Goal: Task Accomplishment & Management: Complete application form

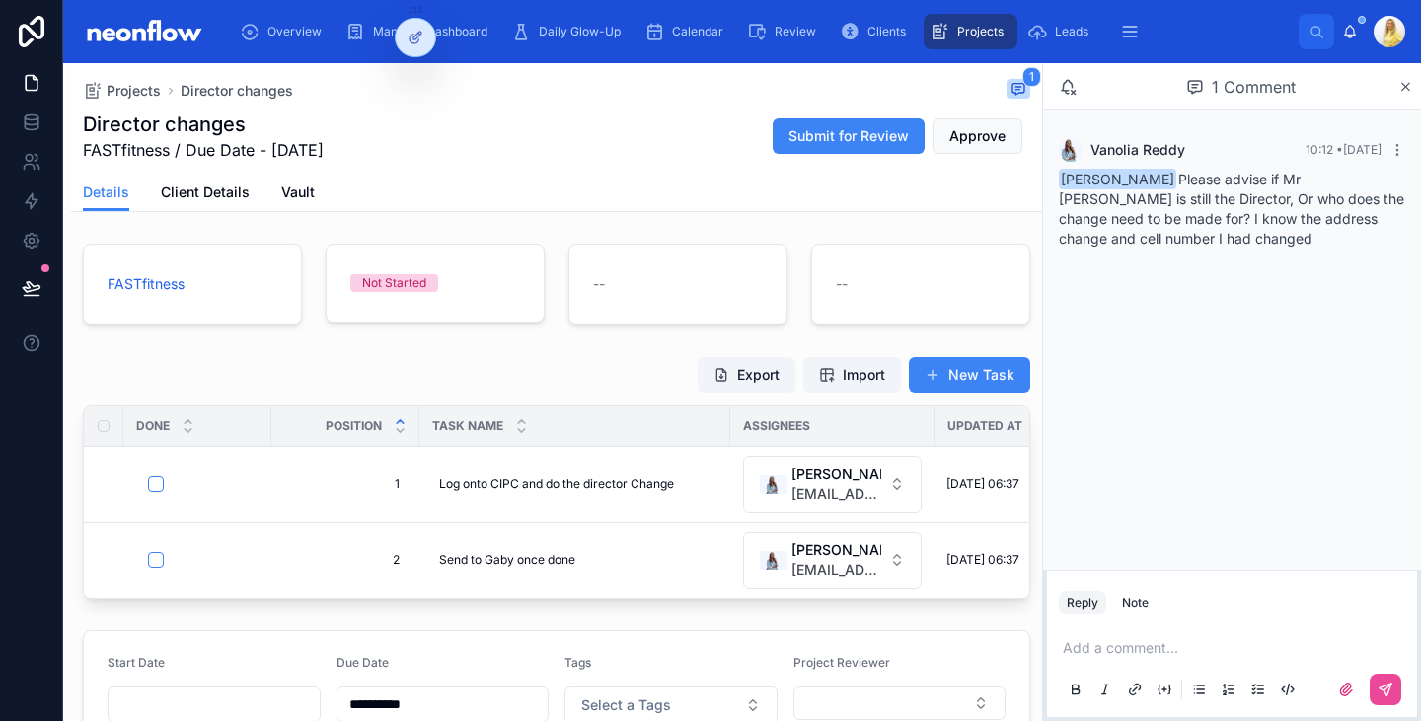
click at [1187, 641] on p at bounding box center [1236, 648] width 346 height 20
click at [1388, 681] on button at bounding box center [1386, 690] width 32 height 32
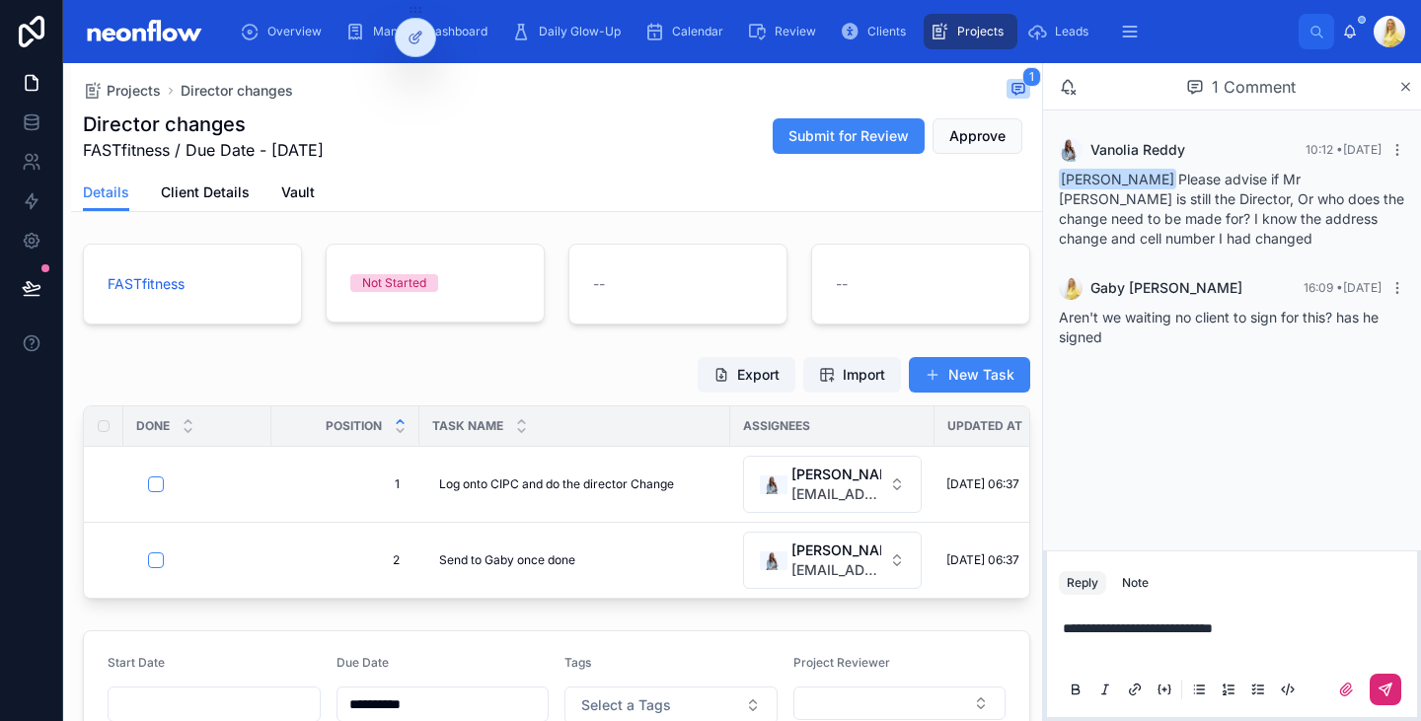
click at [1383, 693] on icon at bounding box center [1386, 690] width 16 height 16
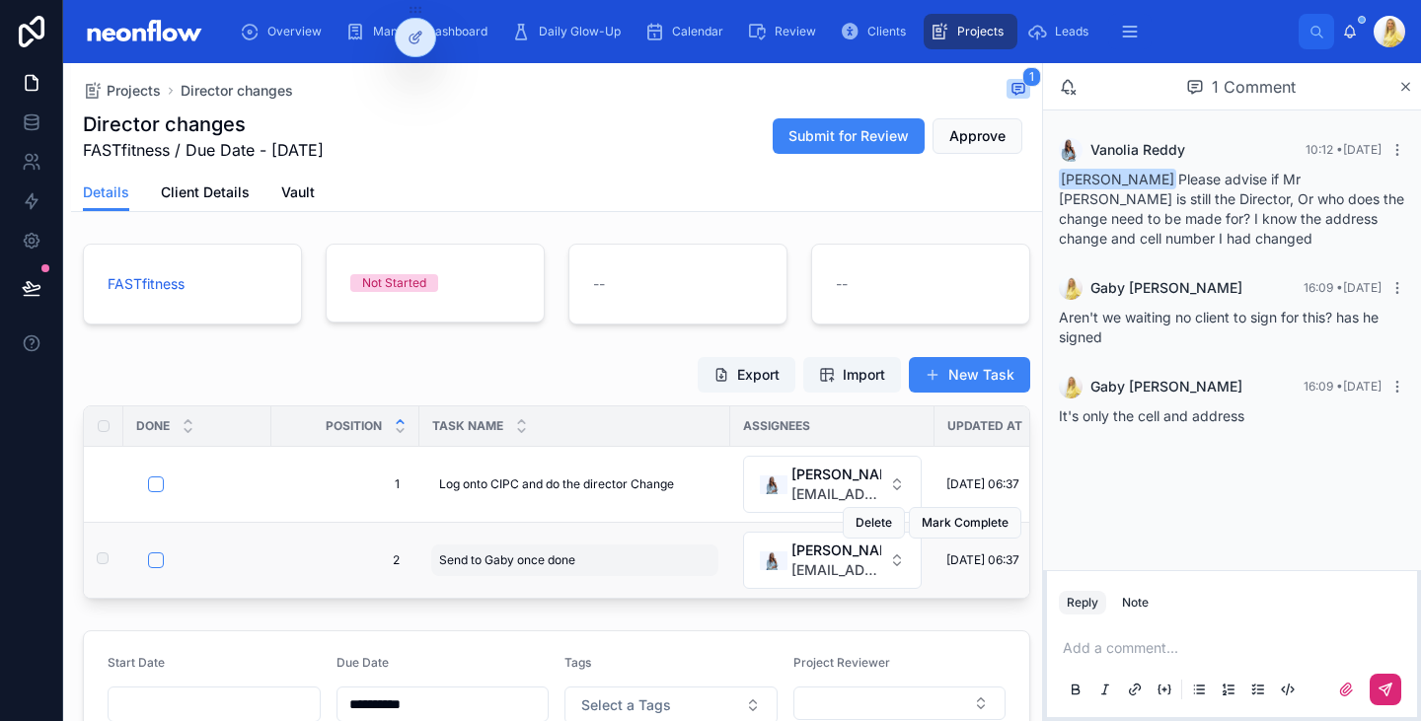
click at [528, 566] on span "Send to Gaby once done" at bounding box center [507, 561] width 136 height 16
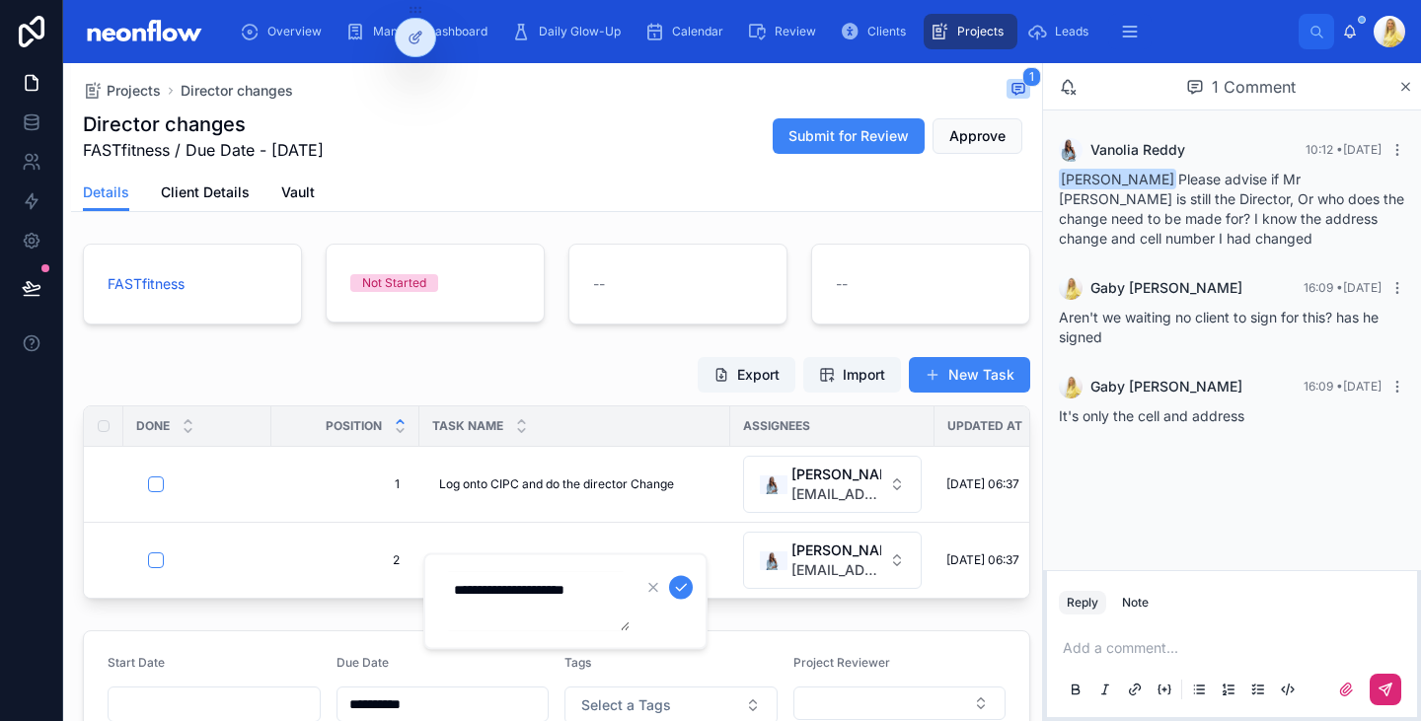
drag, startPoint x: 620, startPoint y: 587, endPoint x: 465, endPoint y: 584, distance: 155.0
click at [465, 584] on textarea "**********" at bounding box center [535, 601] width 187 height 59
type textarea "**********"
click at [683, 629] on form "**********" at bounding box center [567, 601] width 253 height 61
click at [685, 580] on icon "submit" at bounding box center [681, 588] width 16 height 16
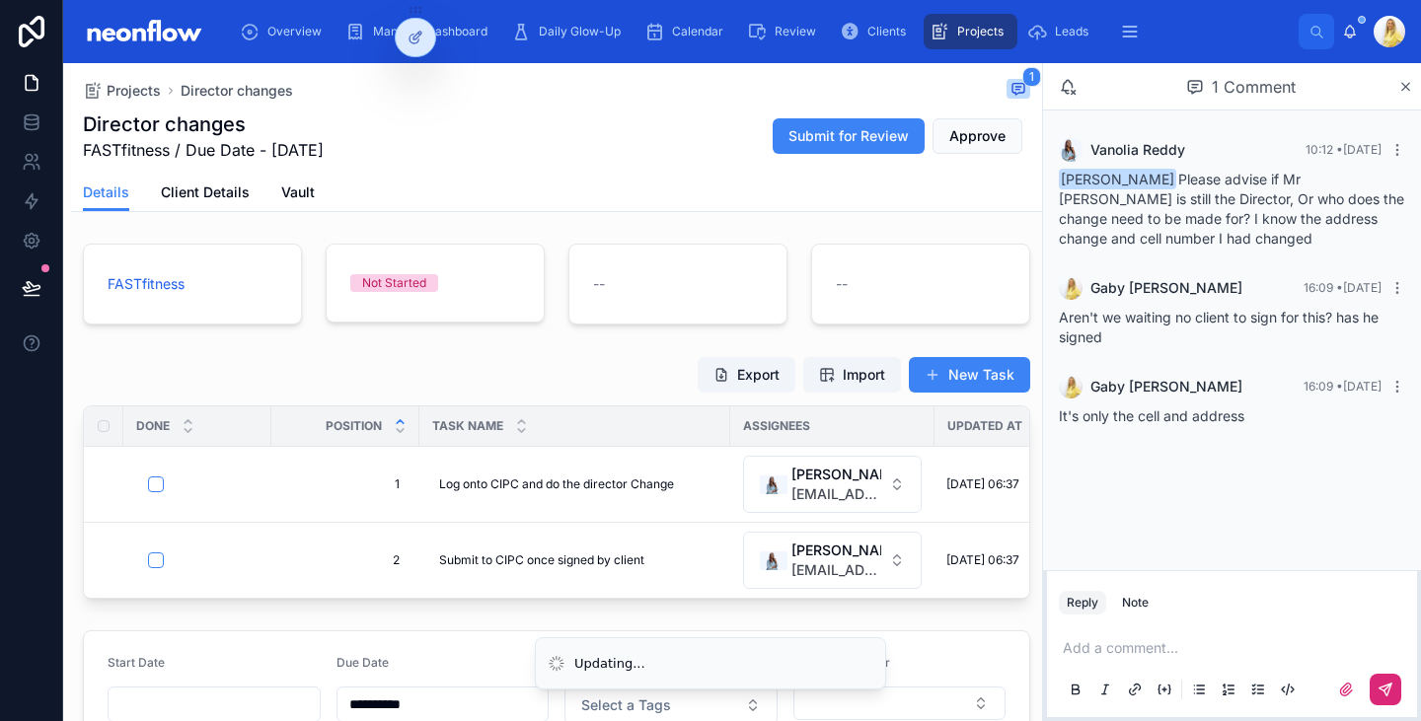
scroll to position [460, 0]
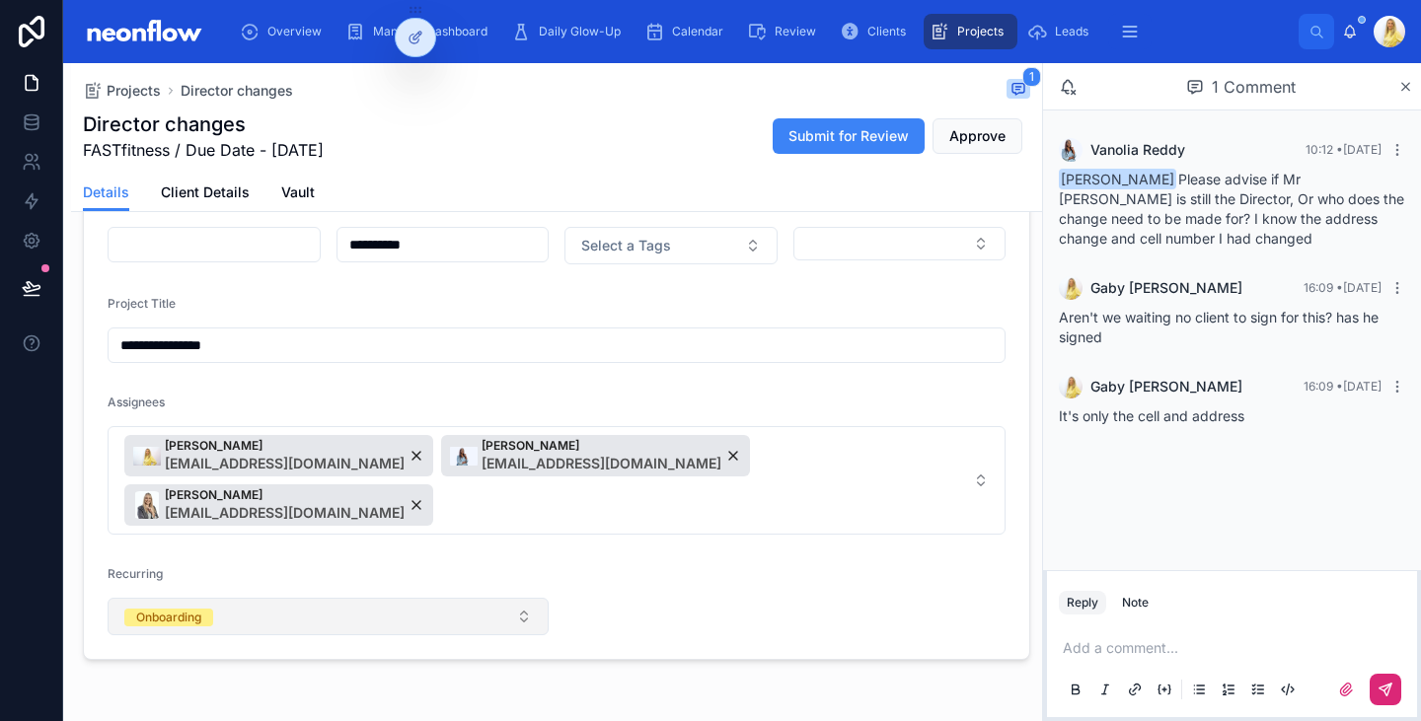
click at [454, 598] on button "Onboarding" at bounding box center [328, 616] width 441 height 37
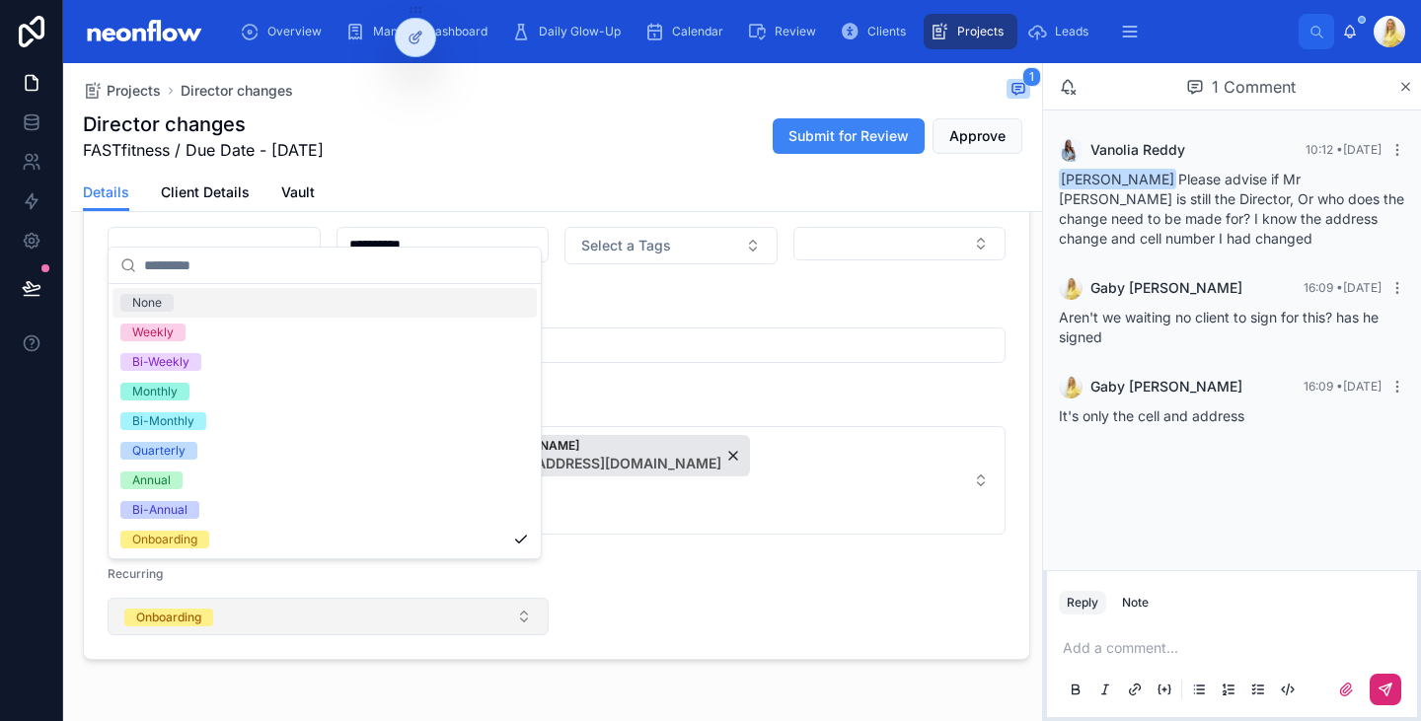
click at [454, 598] on button "Onboarding" at bounding box center [328, 616] width 441 height 37
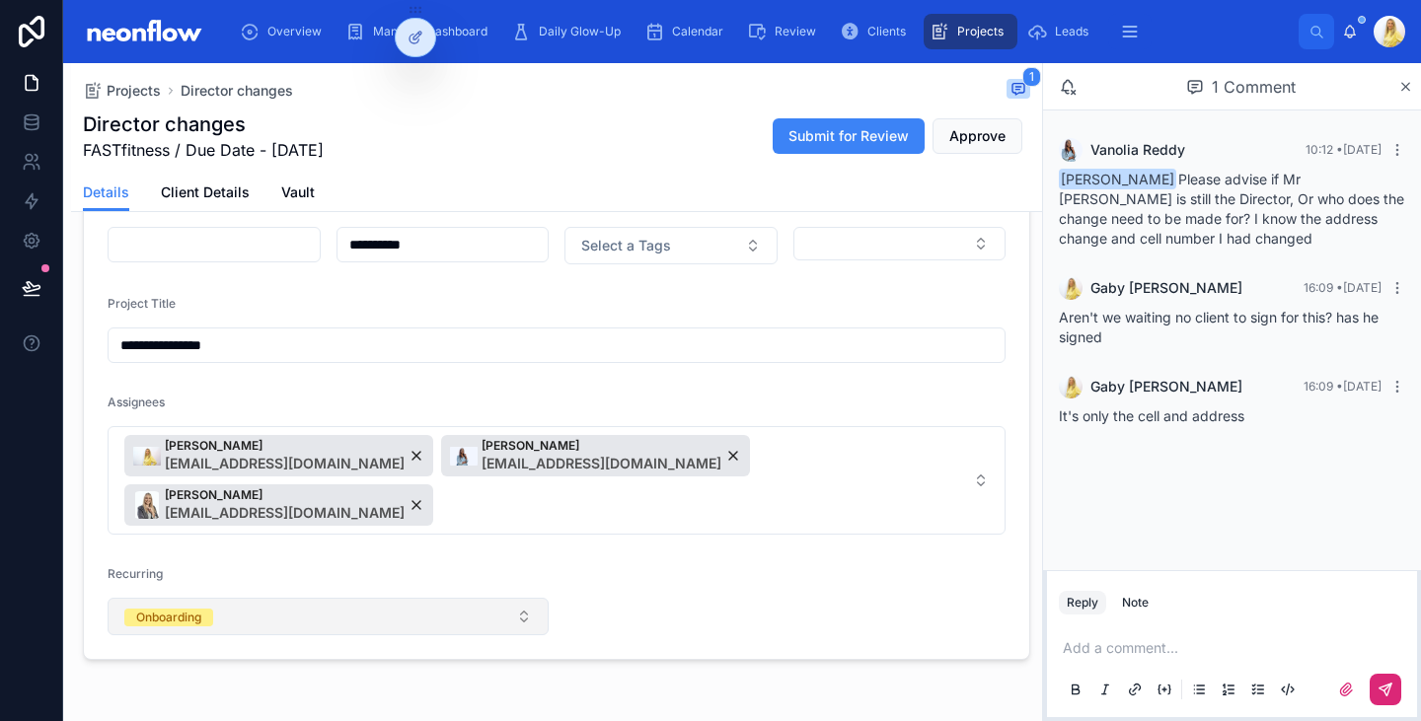
click at [473, 600] on button "Onboarding" at bounding box center [328, 616] width 441 height 37
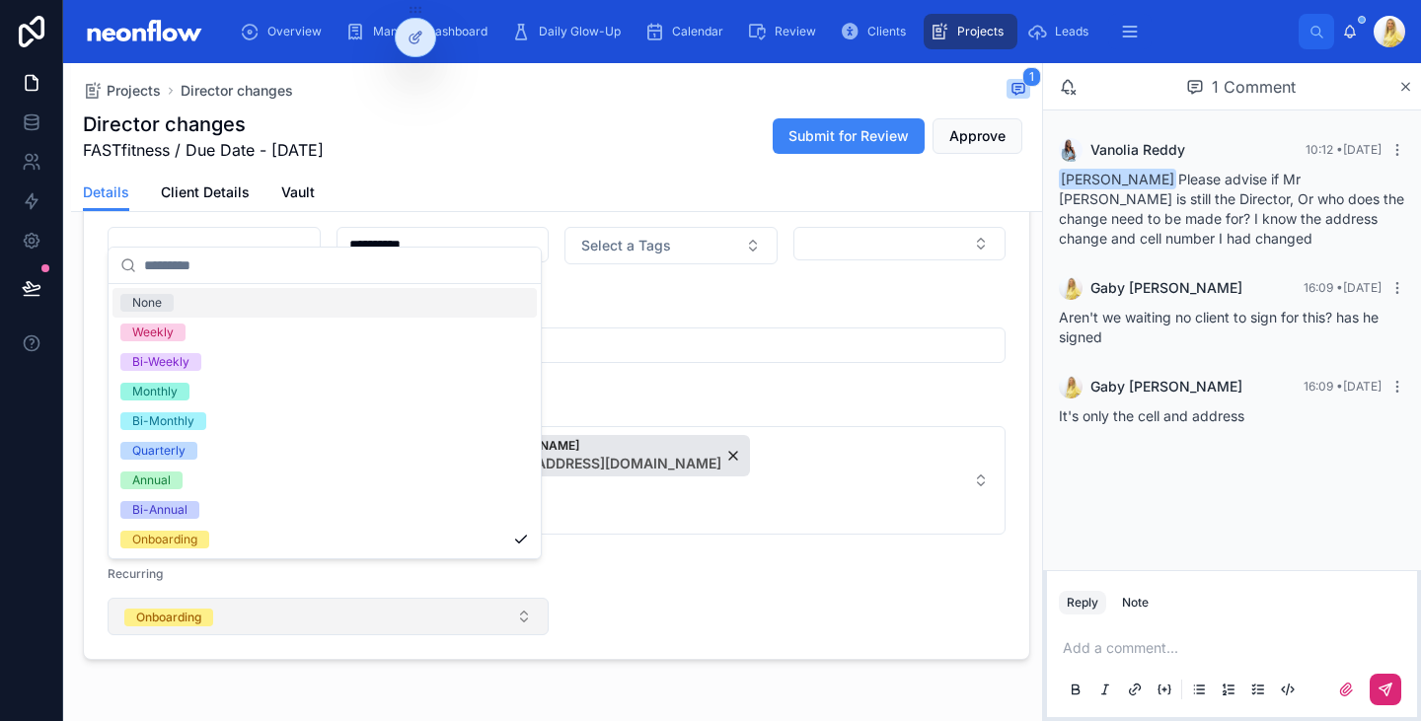
click at [472, 598] on button "Onboarding" at bounding box center [328, 616] width 441 height 37
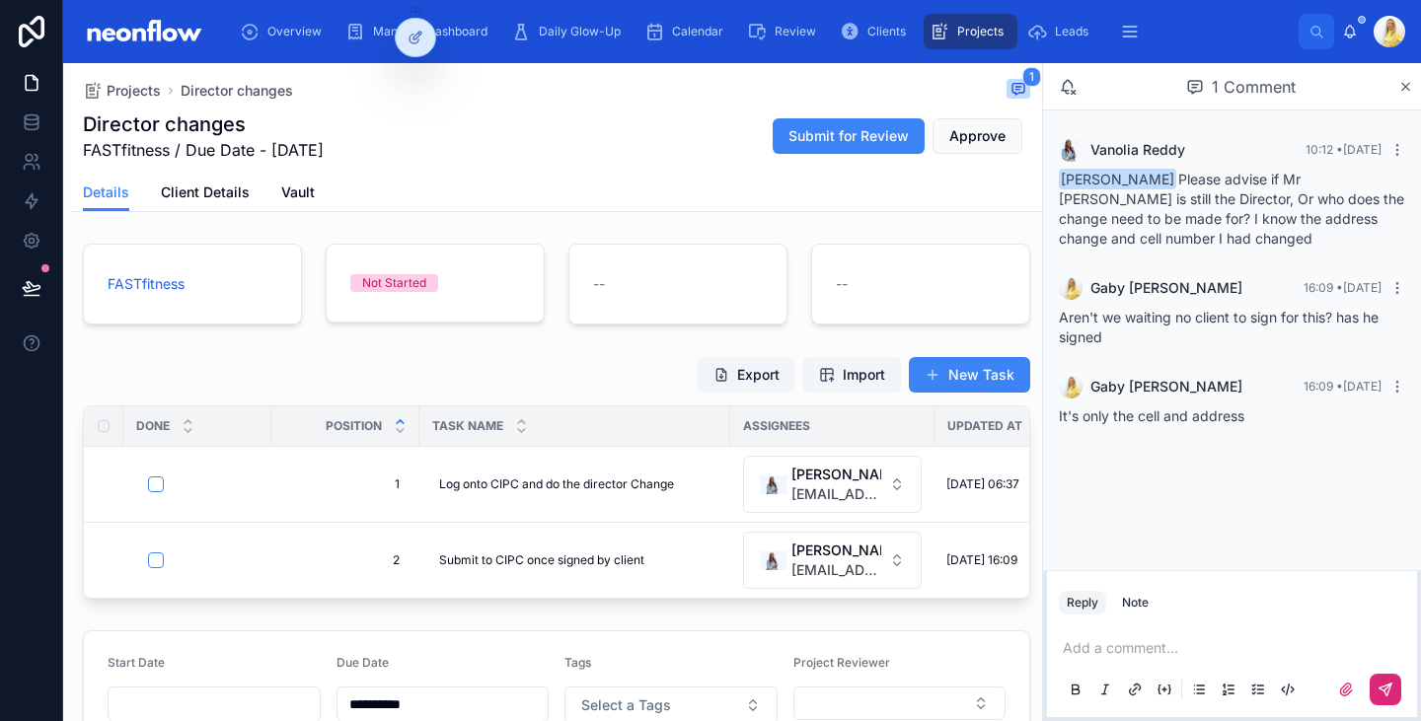
scroll to position [230, 0]
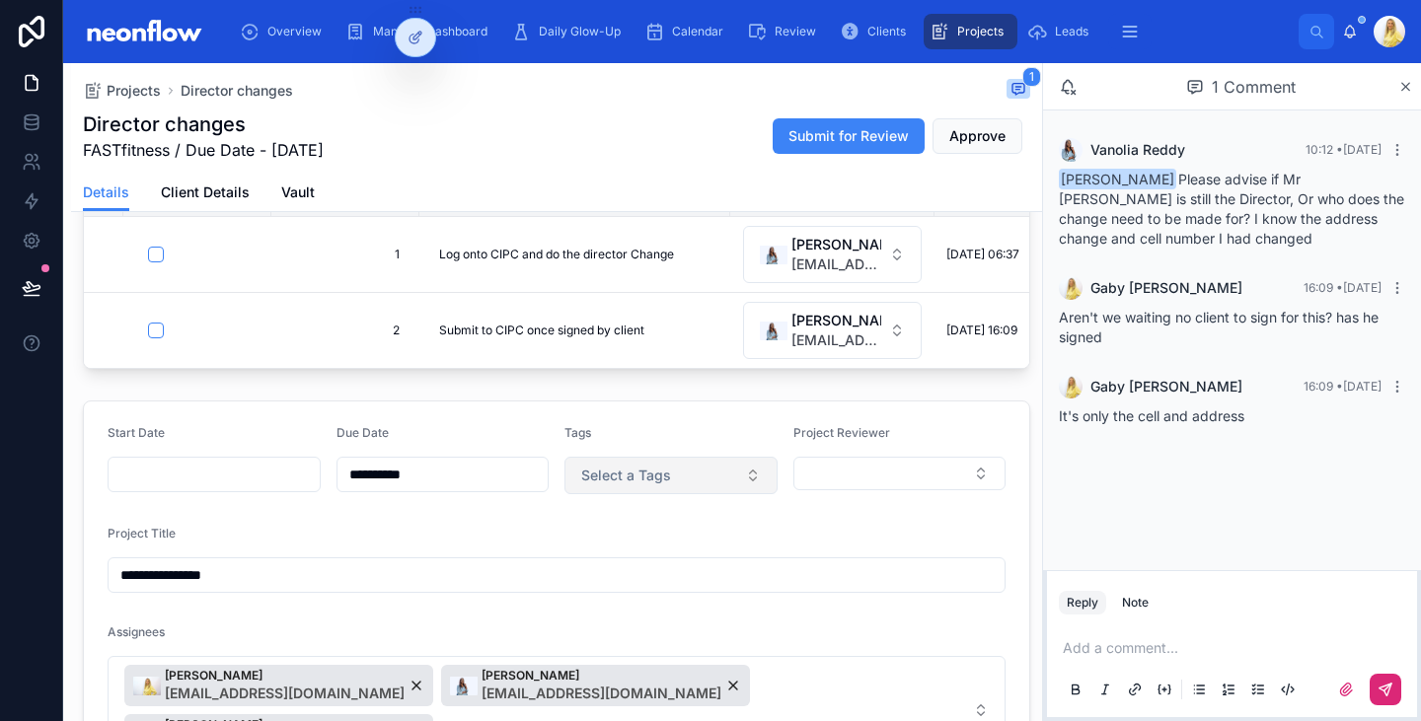
click at [620, 485] on span "Select a Tags" at bounding box center [626, 476] width 90 height 20
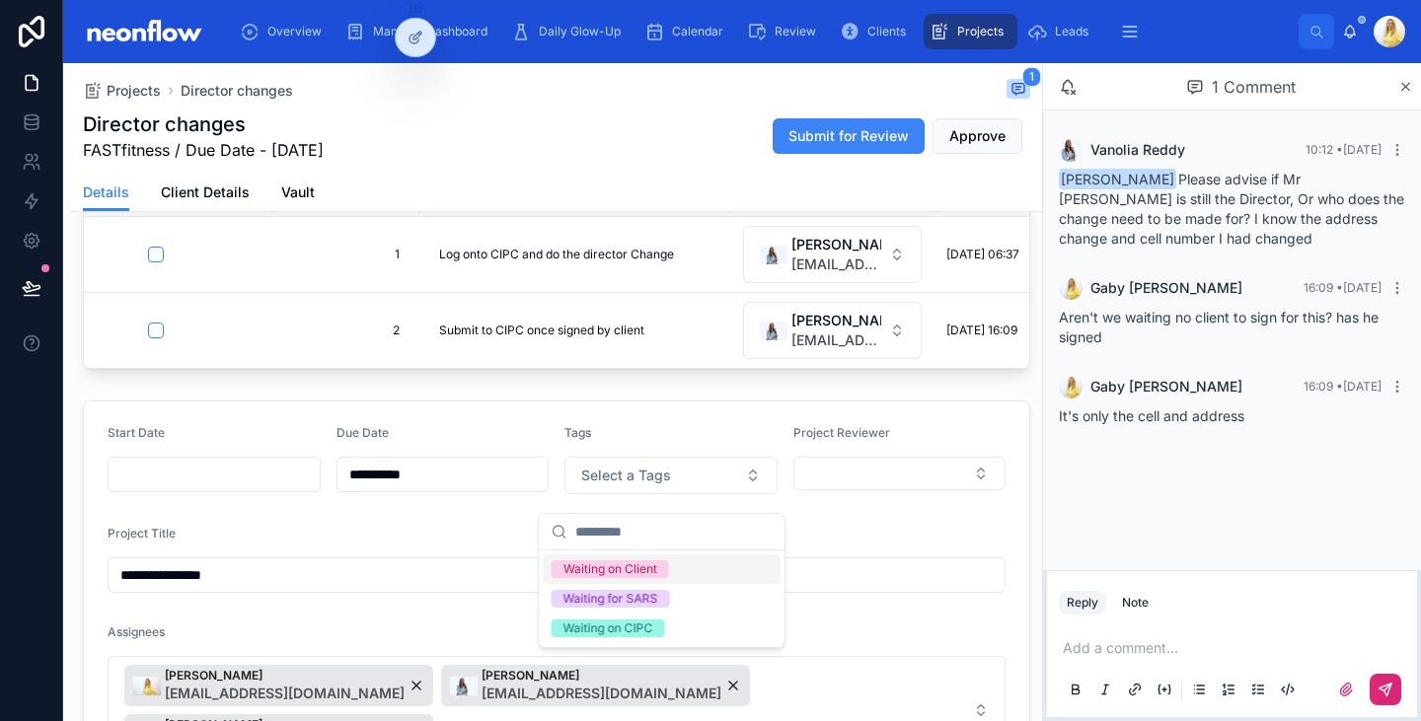
click at [631, 569] on div "Waiting on Client" at bounding box center [610, 569] width 94 height 18
